Goal: Information Seeking & Learning: Check status

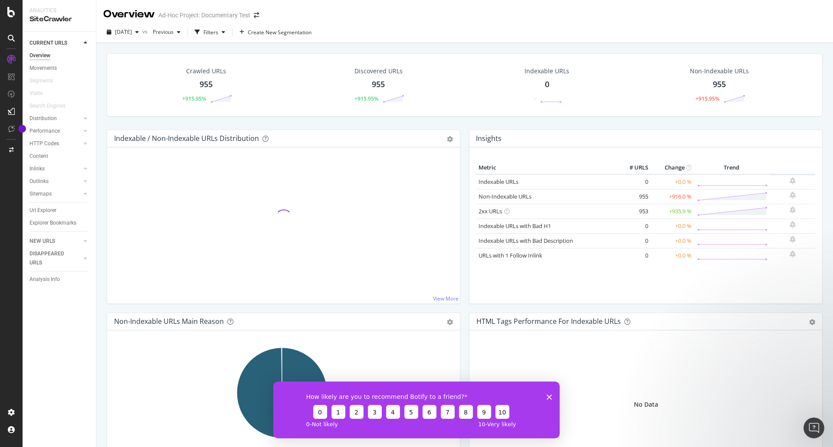
click at [550, 399] on icon "Close survey" at bounding box center [549, 396] width 5 height 5
